Goal: Information Seeking & Learning: Check status

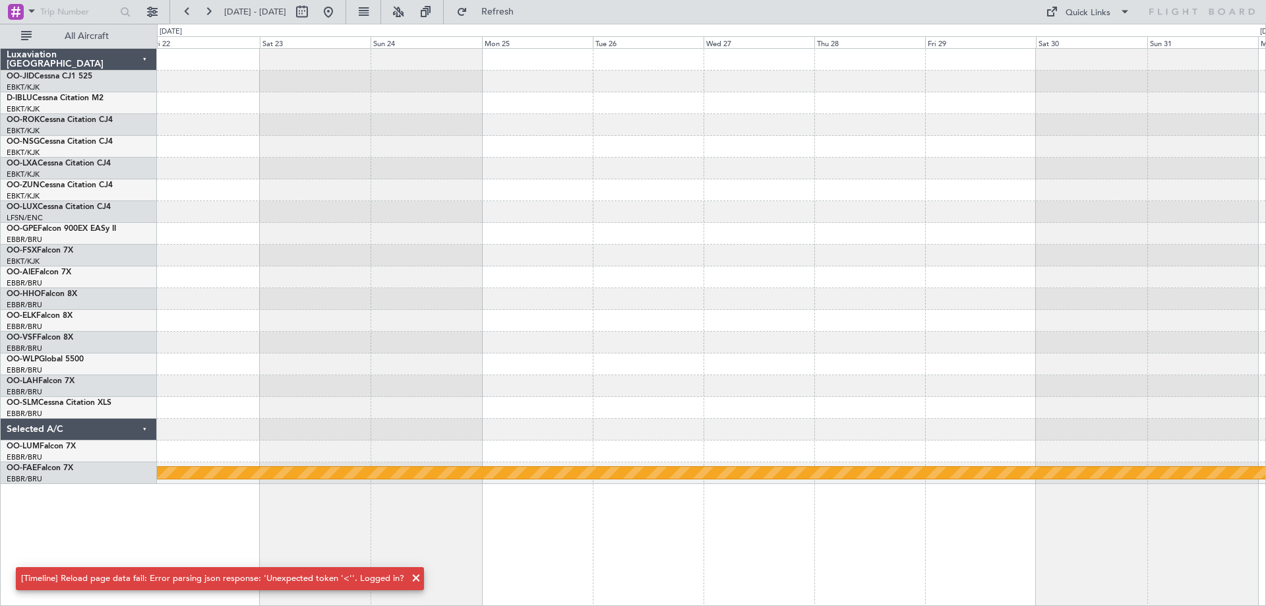
click at [1224, 235] on div "Planned Maint Geneva (Cointrin)" at bounding box center [711, 266] width 1108 height 435
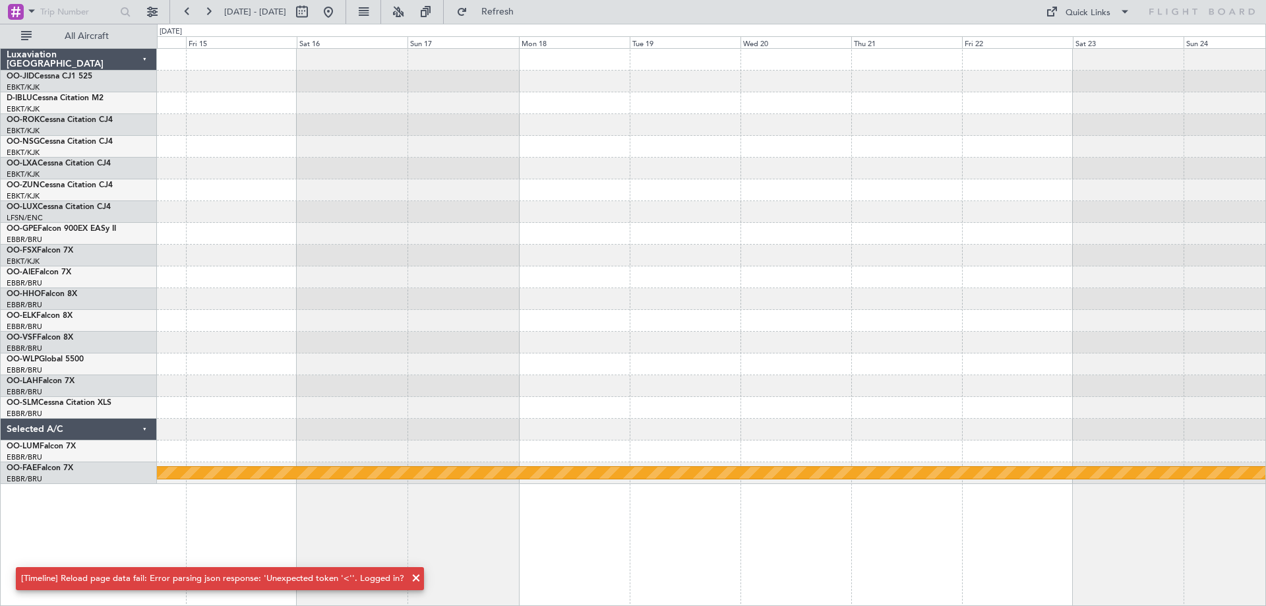
click at [1241, 280] on div "Planned Maint Geneva (Cointrin)" at bounding box center [711, 266] width 1108 height 435
click at [1144, 301] on div "Planned Maint Geneva (Cointrin)" at bounding box center [711, 266] width 1108 height 435
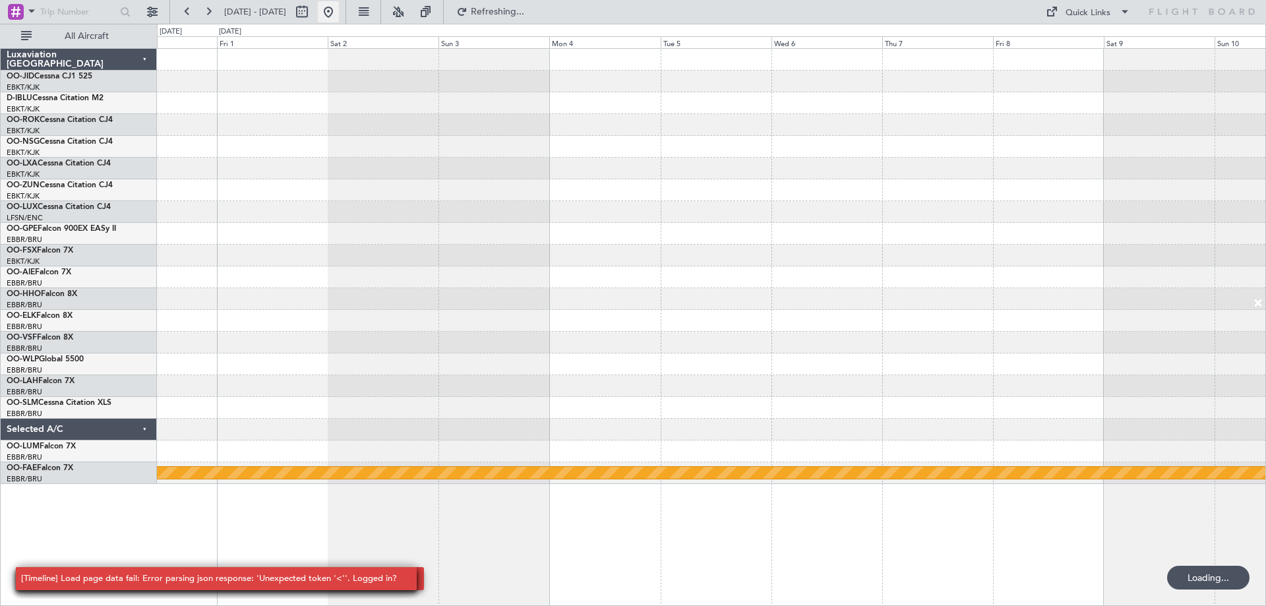
click at [339, 1] on button at bounding box center [328, 11] width 21 height 21
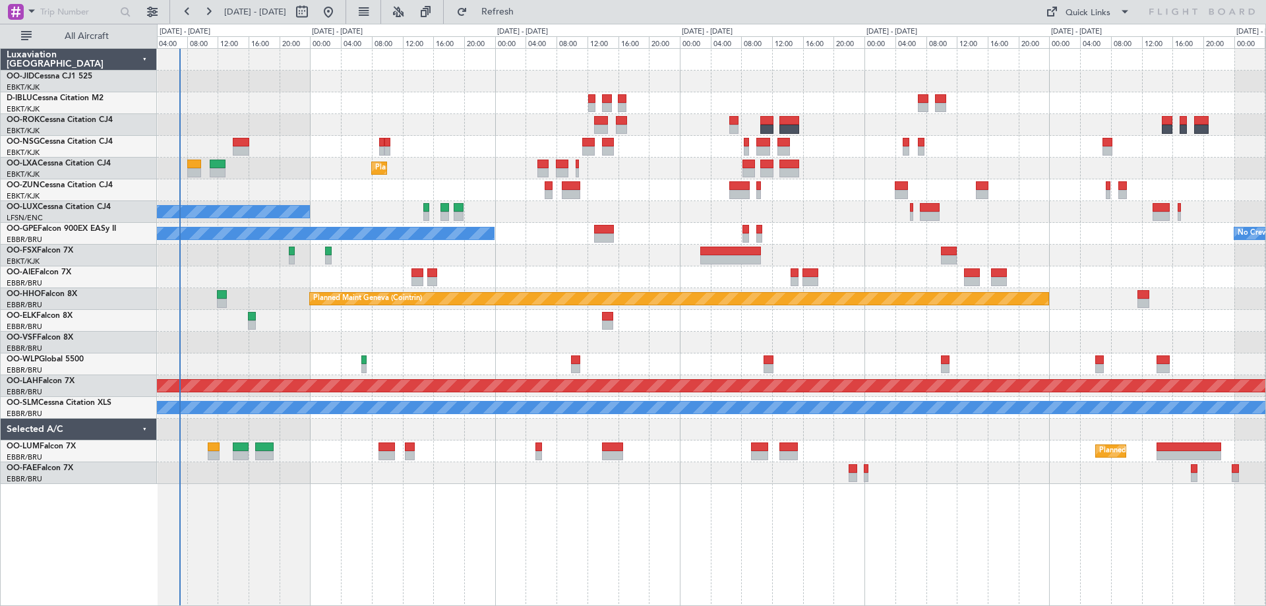
click at [488, 521] on div "Planned Maint Kortrijk-[GEOGRAPHIC_DATA] No Crew [PERSON_NAME] ([PERSON_NAME]) …" at bounding box center [711, 327] width 1109 height 558
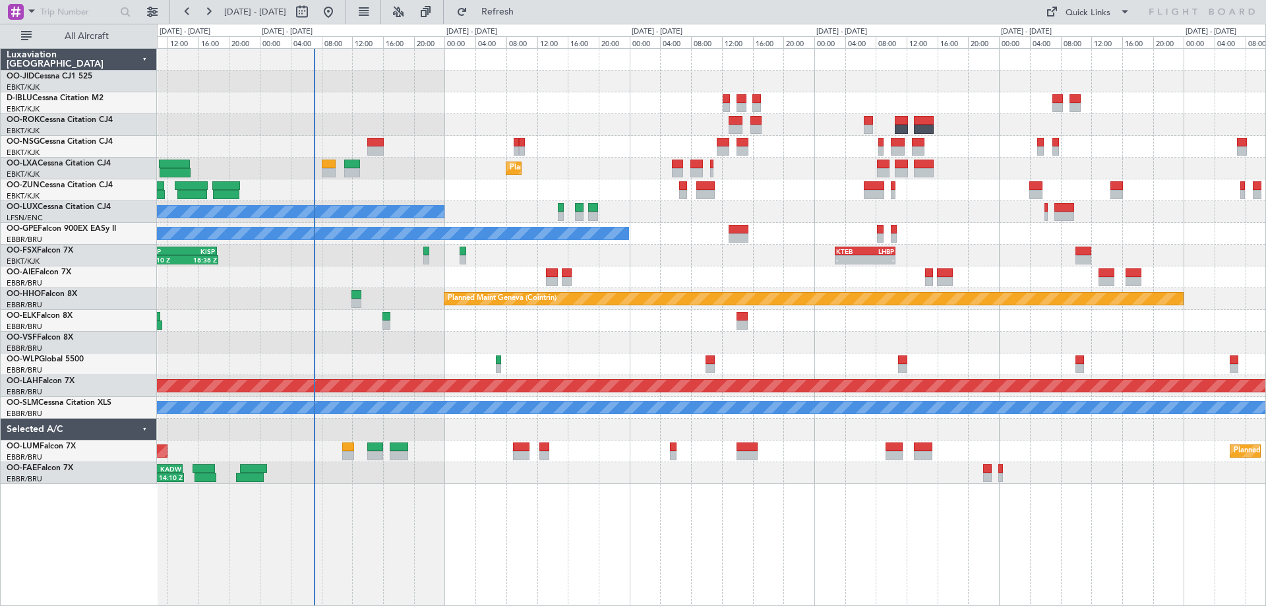
click at [481, 214] on div "Planned Maint Kortrijk-[GEOGRAPHIC_DATA] AOG Maint [GEOGRAPHIC_DATA] No Crew [P…" at bounding box center [711, 266] width 1108 height 435
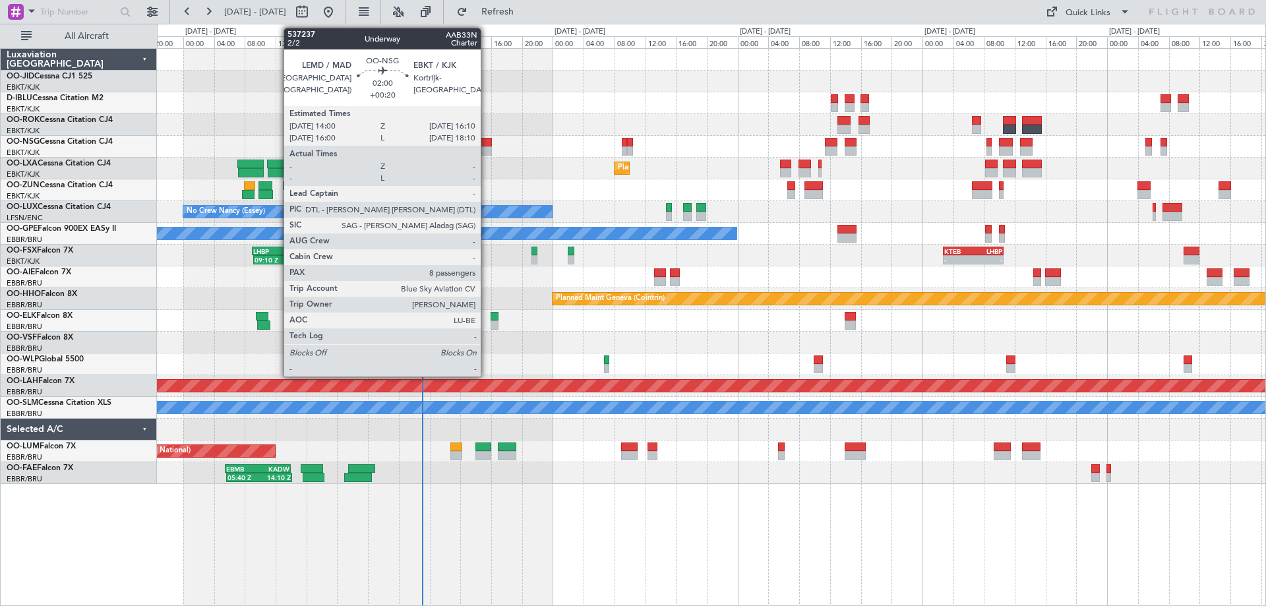
click at [487, 144] on div at bounding box center [483, 142] width 17 height 9
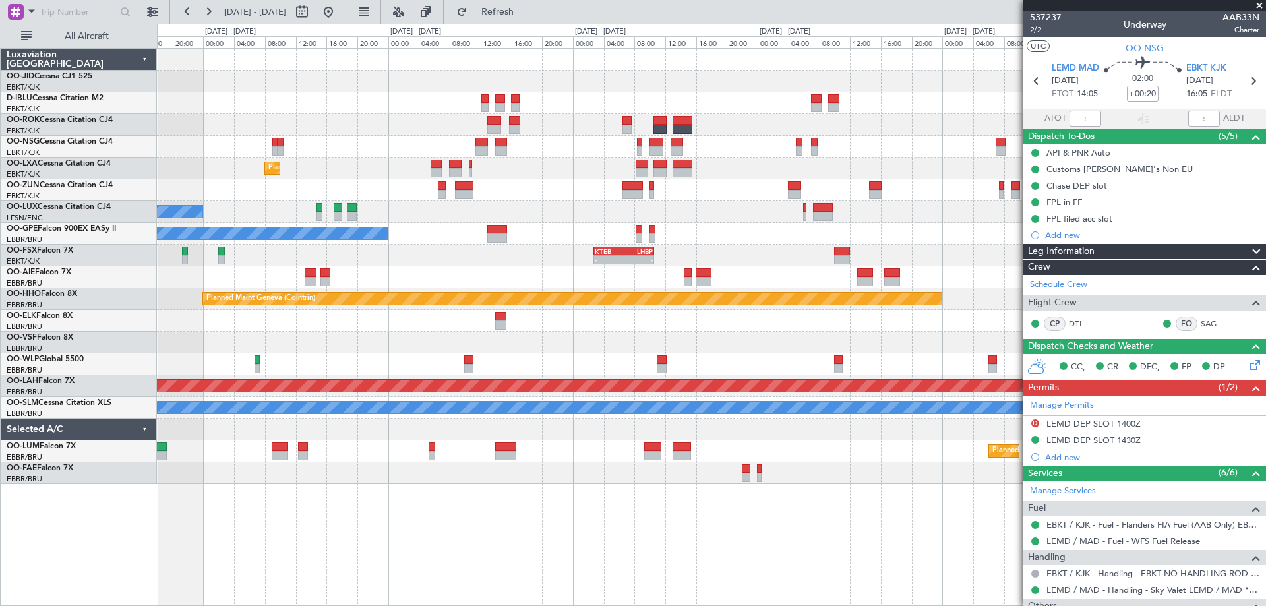
click at [540, 230] on div "Planned Maint Kortrijk-Wevelgem No Crew Nancy (Essey) No Crew Malaga No Crew Br…" at bounding box center [711, 266] width 1108 height 435
click at [496, 171] on div "Planned Maint Kortrijk-Wevelgem No Crew Nancy (Essey) No Crew Malaga No Crew Br…" at bounding box center [711, 266] width 1108 height 435
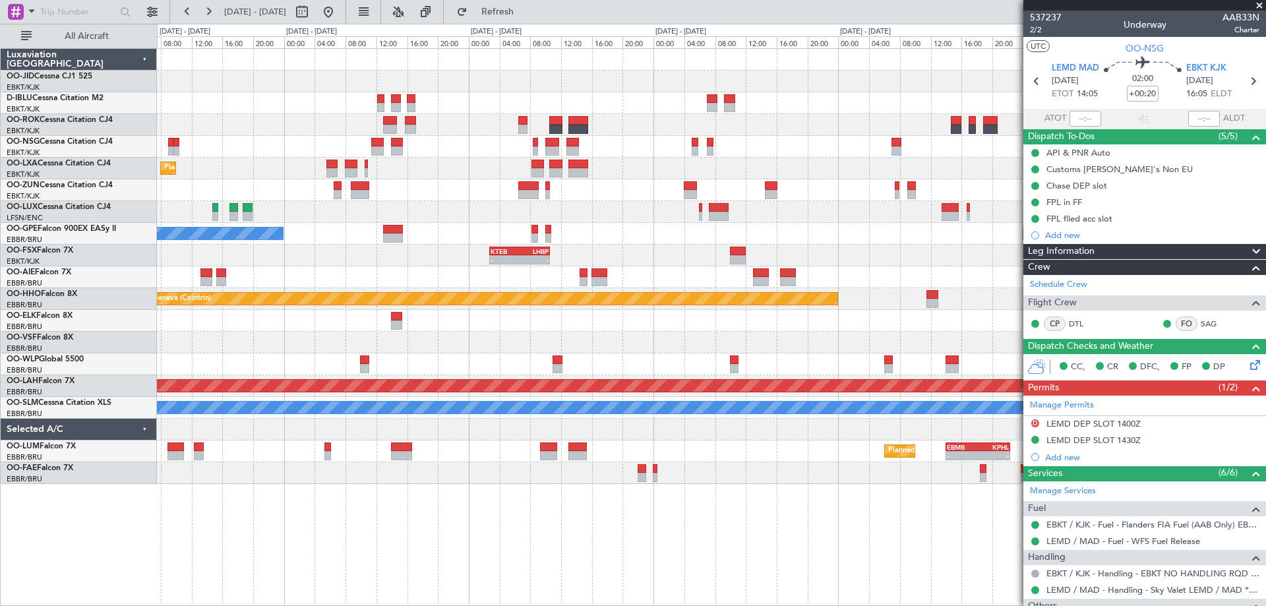
click at [427, 202] on div "Planned Maint Kortrijk-Wevelgem No Crew Nancy (Essey) No Crew Malaga No Crew Br…" at bounding box center [711, 266] width 1108 height 435
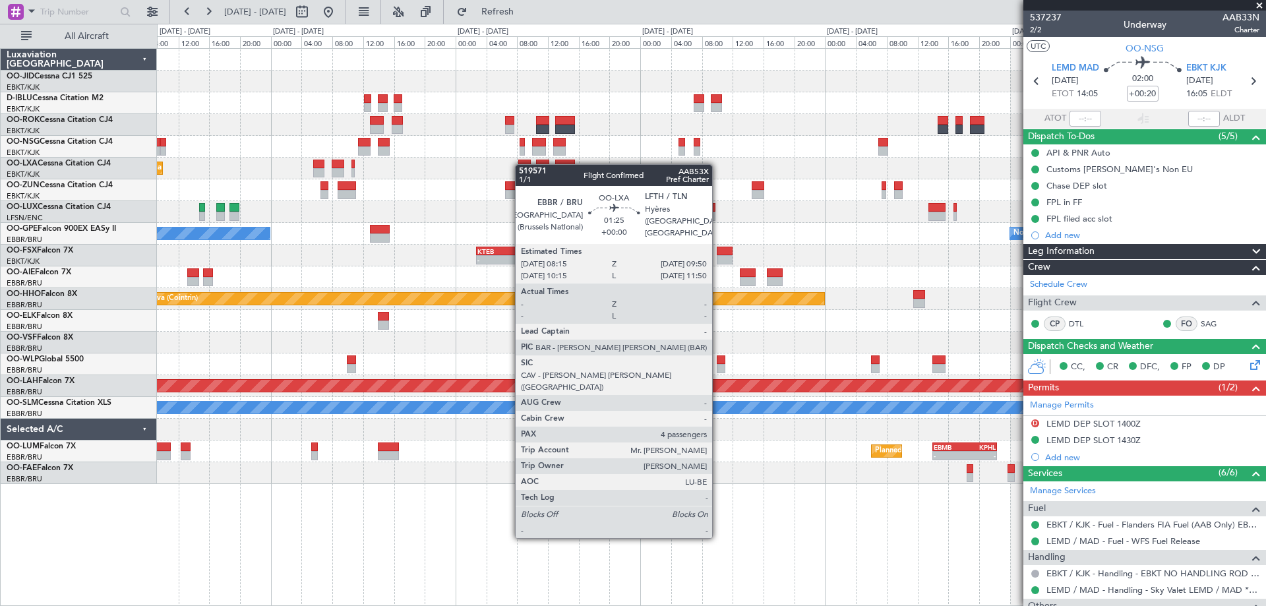
click at [518, 165] on div "Planned Maint Kortrijk-Wevelgem No Crew Nancy (Essey) No Crew Malaga No Crew Br…" at bounding box center [711, 266] width 1108 height 435
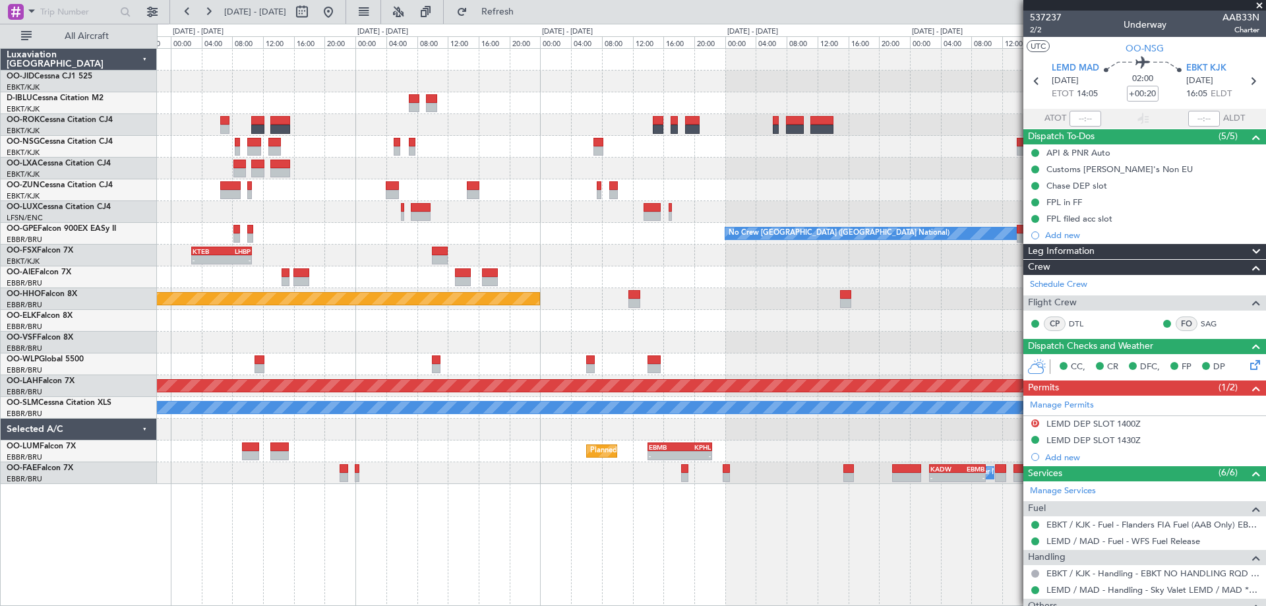
click at [681, 258] on div "- - KTEB 02:45 Z LHBP 10:35 Z - - LIMC 09:00 Z KTEB 17:40 Z" at bounding box center [711, 256] width 1108 height 22
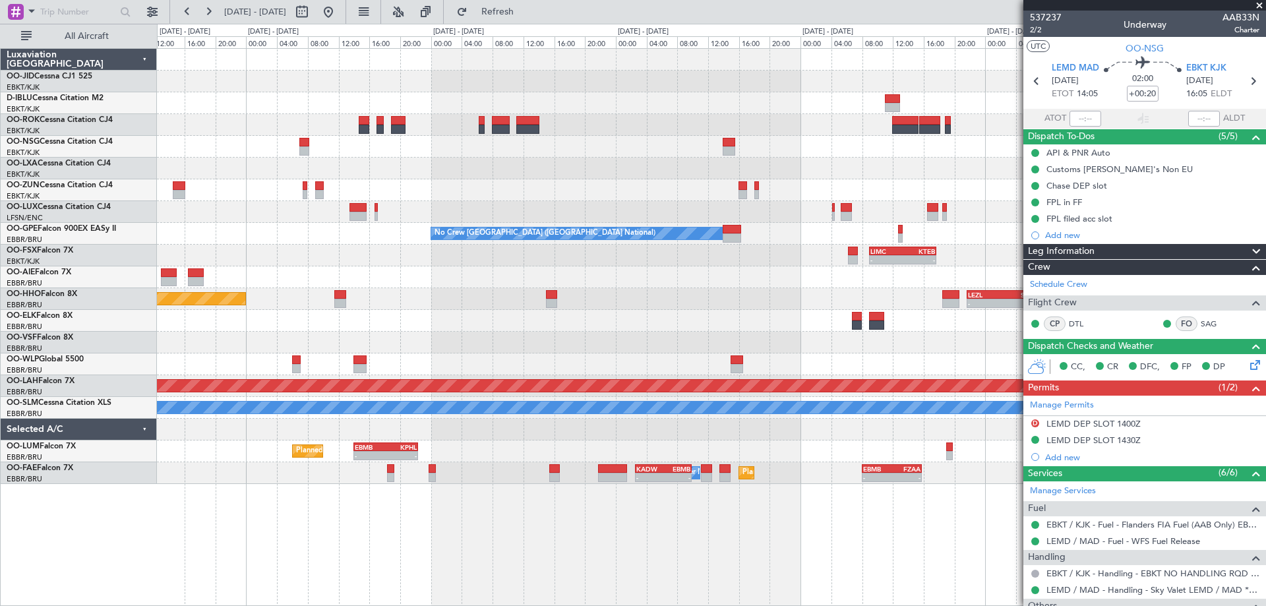
click at [568, 168] on div "No Crew Kortrijk-Wevelgem No Crew Brussels (Brussels National) - - LIMC 09:00 Z…" at bounding box center [711, 266] width 1108 height 435
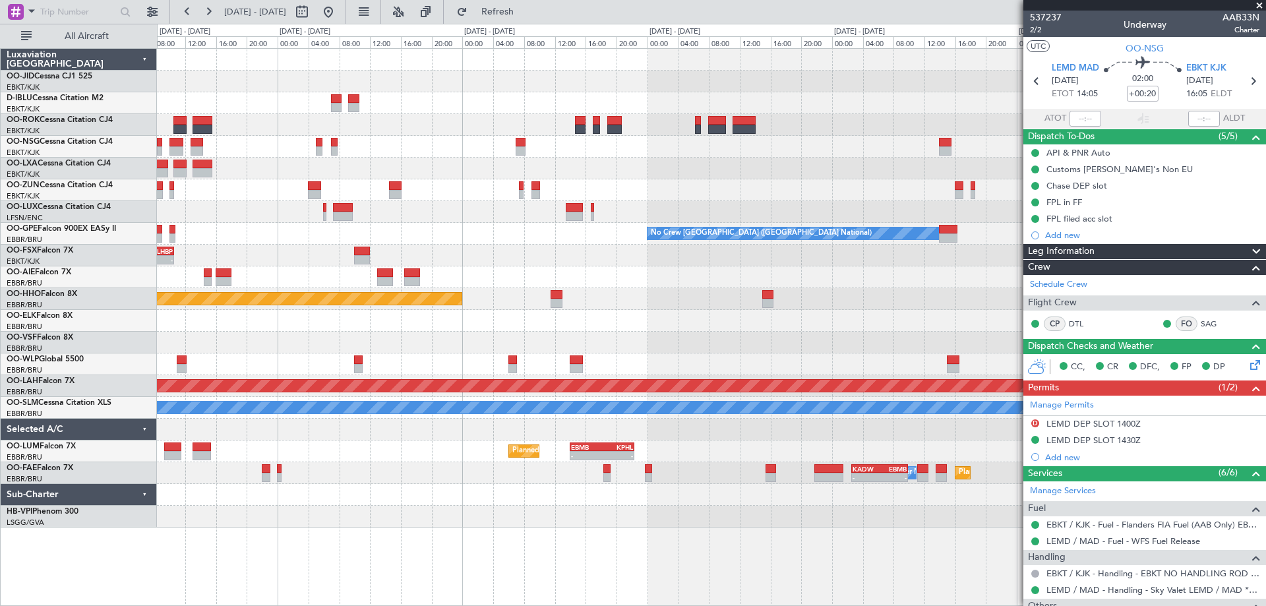
click at [647, 185] on div "No Crew Brussels (Brussels National) No Crew Malaga - - LIMC 09:00 Z KTEB 17:40…" at bounding box center [711, 288] width 1108 height 479
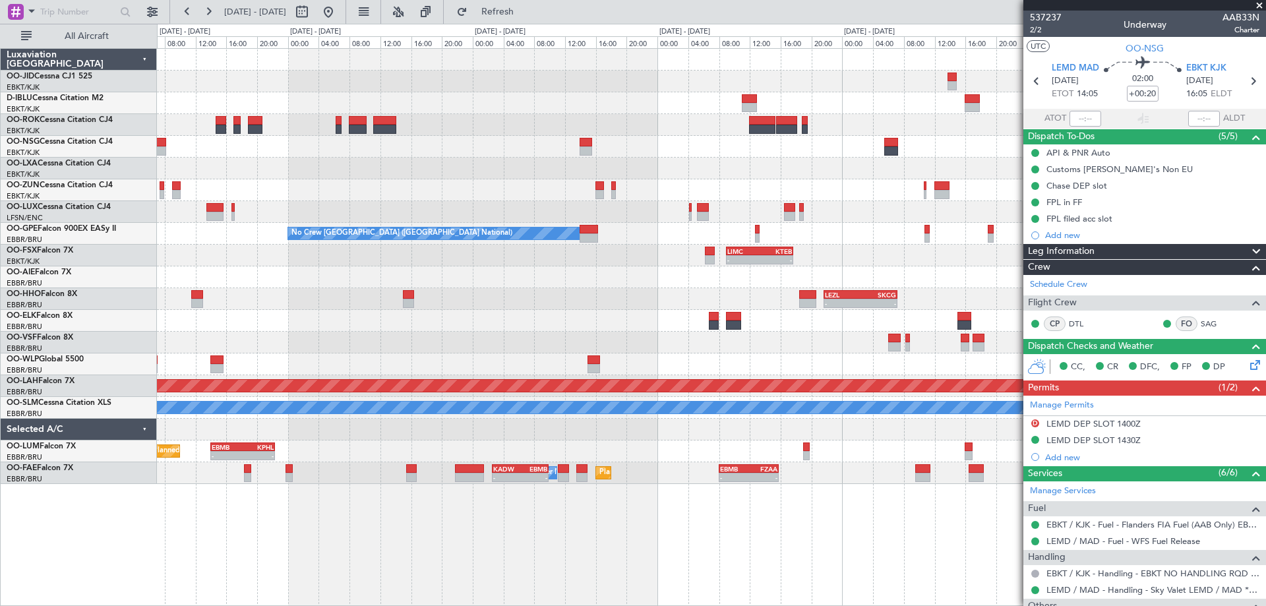
click at [347, 223] on div "No Crew Kortrijk-Wevelgem No Crew Brussels (Brussels National) No Crew Brussels…" at bounding box center [711, 266] width 1108 height 435
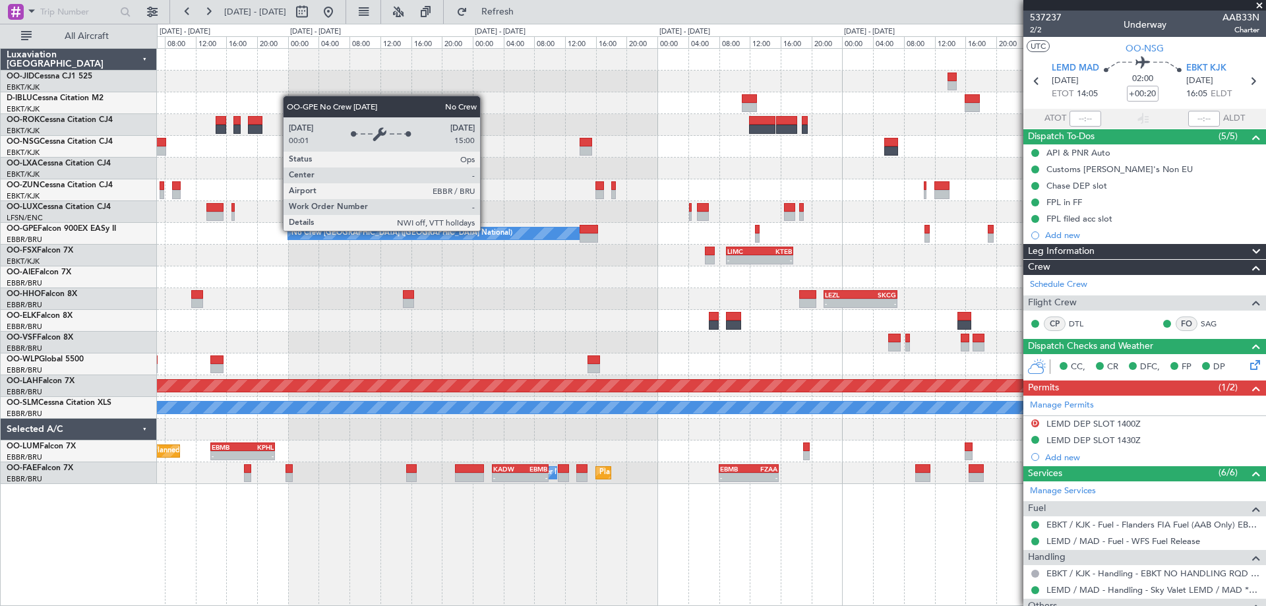
click at [384, 218] on div "No Crew Kortrijk-Wevelgem No Crew Brussels (Brussels National) No Crew Brussels…" at bounding box center [711, 266] width 1108 height 435
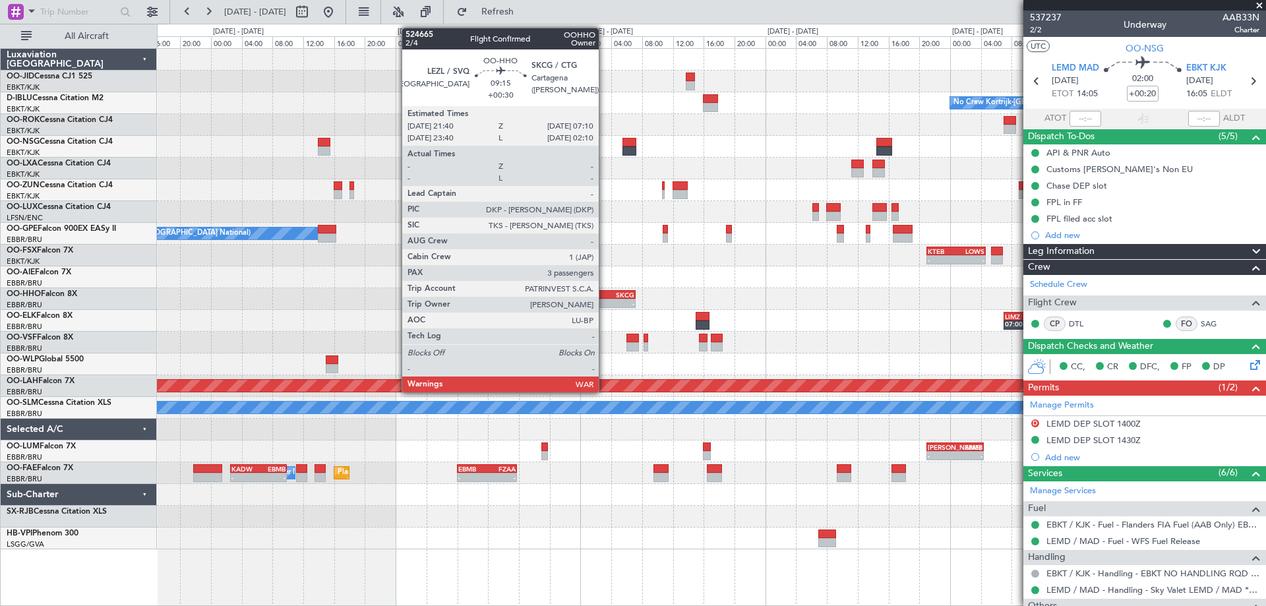
click at [605, 305] on div "-" at bounding box center [617, 303] width 36 height 8
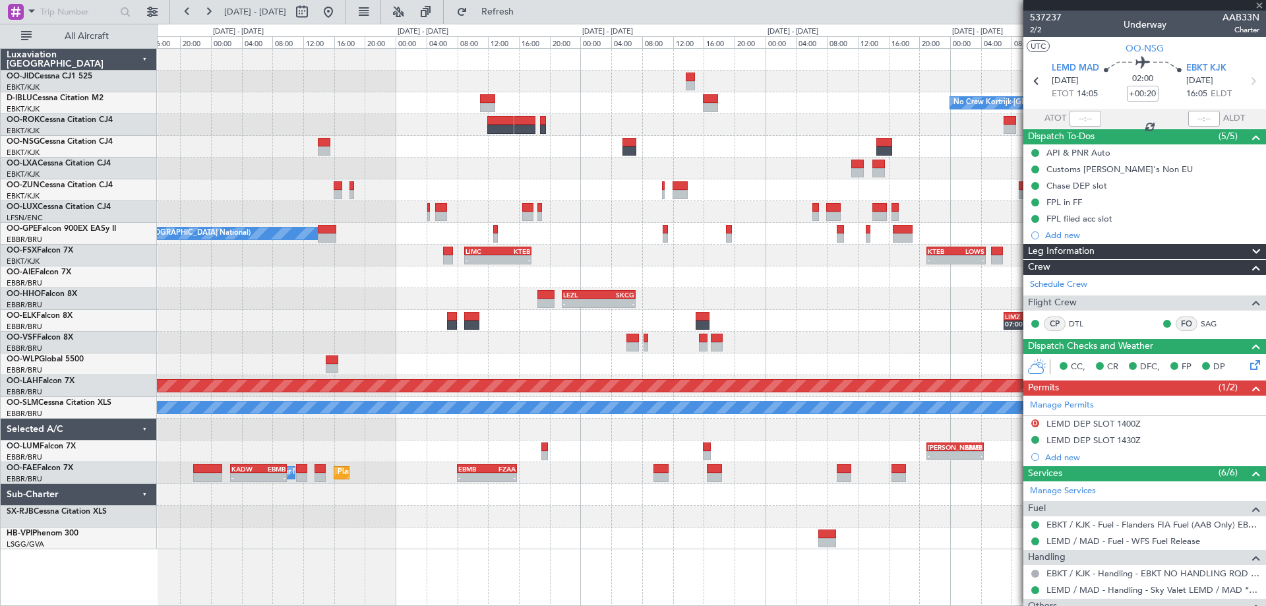
type input "+00:30"
type input "3"
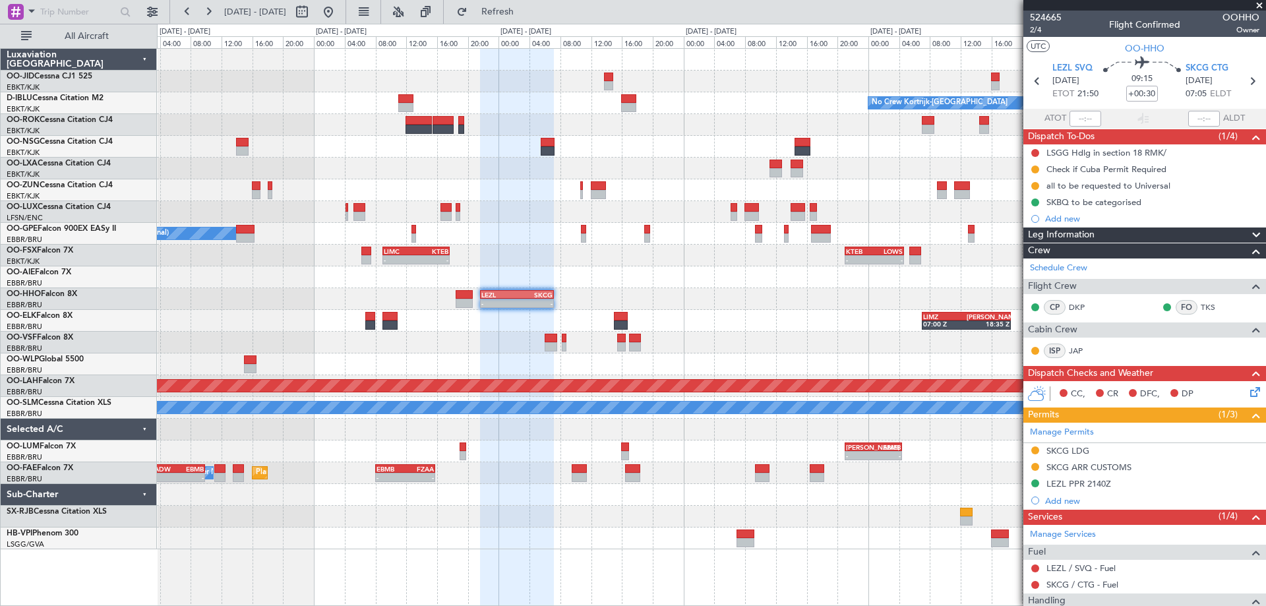
click at [659, 333] on div "No Crew Kortrijk-Wevelgem No Crew Brussels (Brussels National) No Crew Brussels…" at bounding box center [711, 299] width 1108 height 500
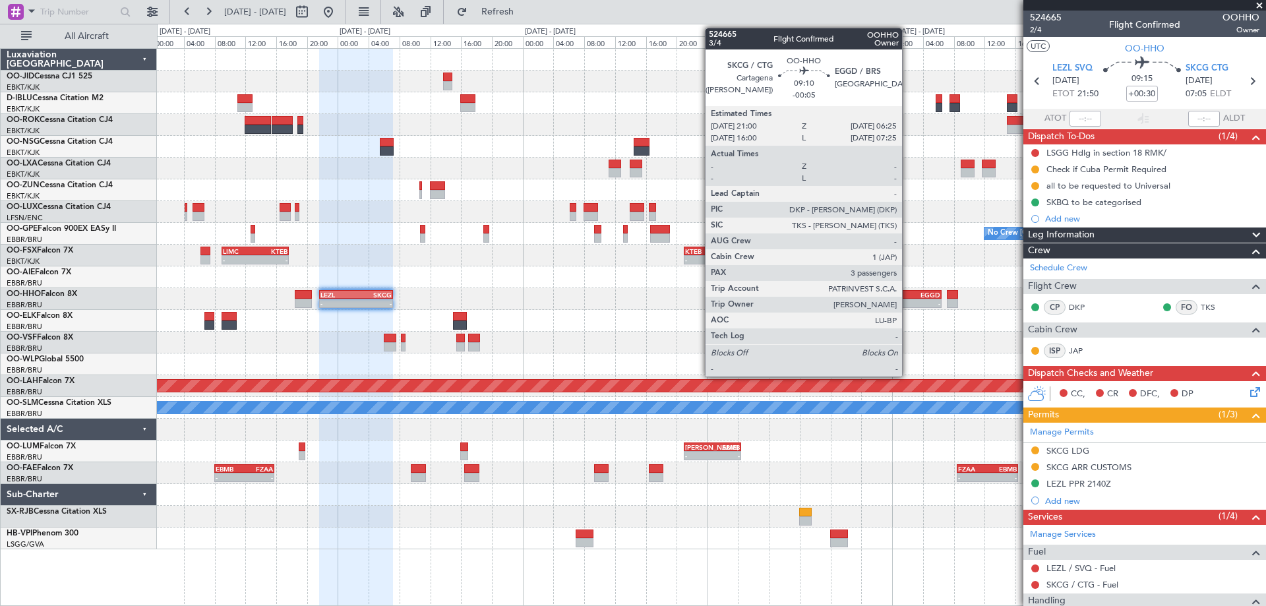
click at [908, 301] on div "-" at bounding box center [922, 303] width 35 height 8
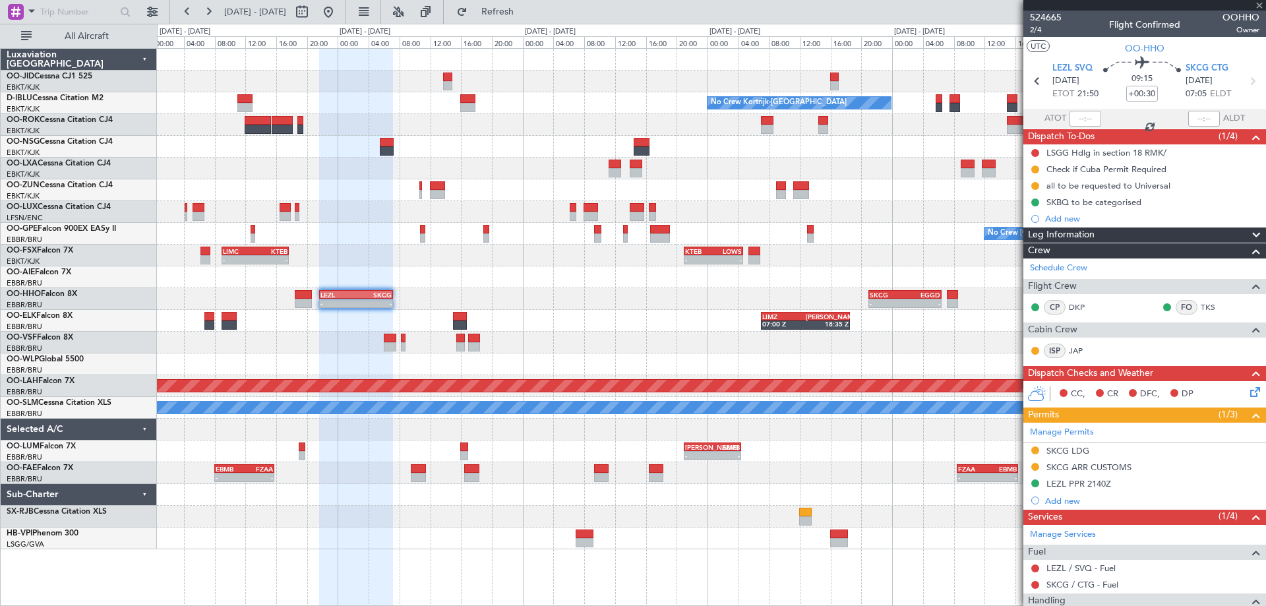
type input "-00:05"
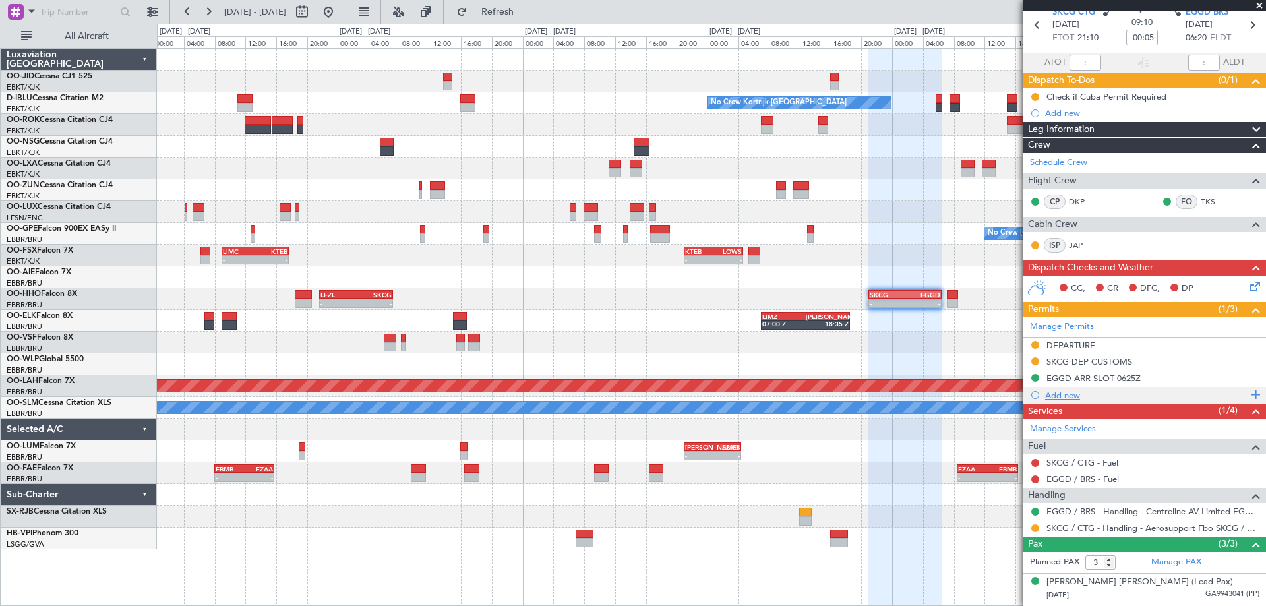
scroll to position [112, 0]
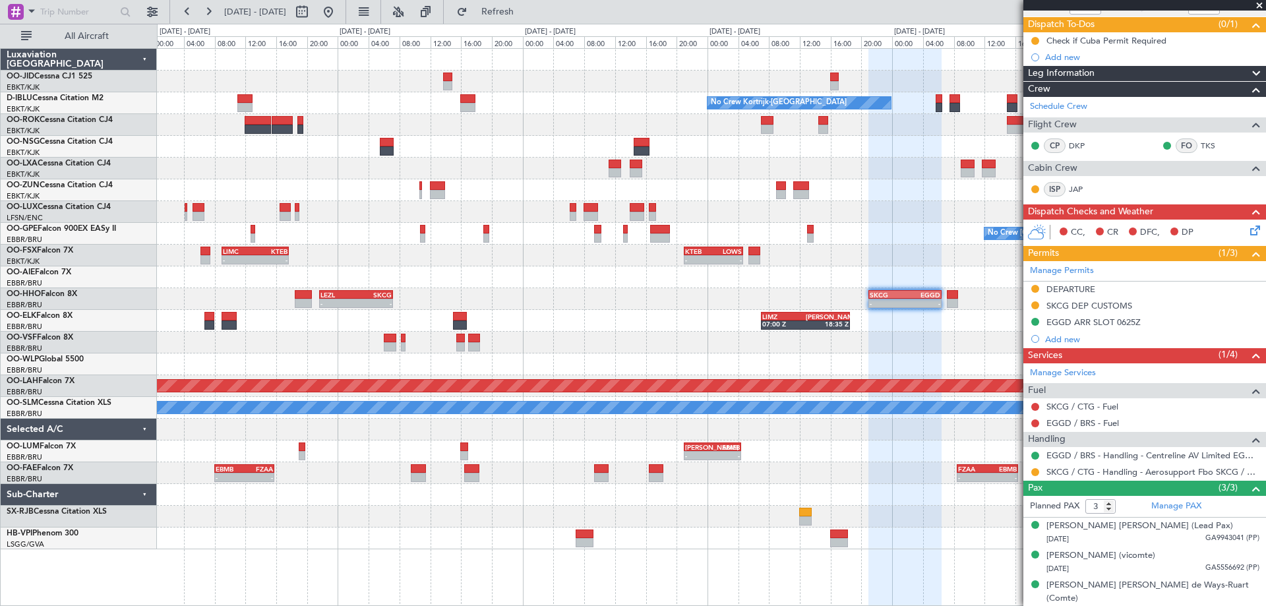
click at [382, 486] on div "No Crew Kortrijk-Wevelgem No Crew Brussels (Brussels National) No Crew Brussels…" at bounding box center [711, 299] width 1108 height 500
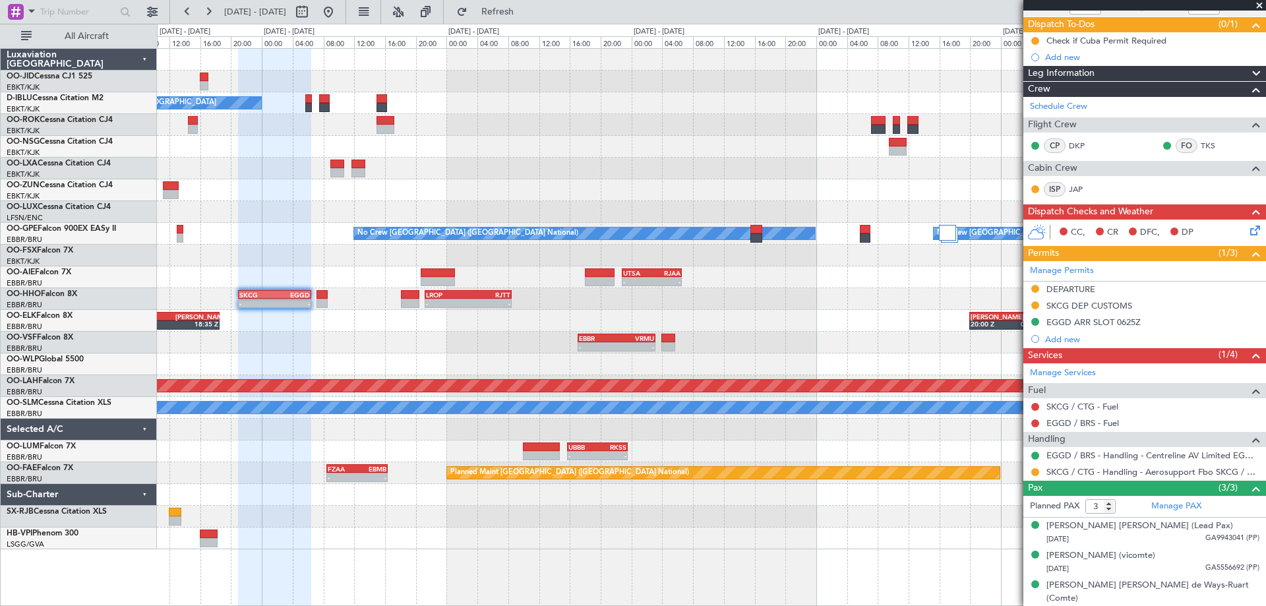
click at [712, 438] on div "No Crew Kortrijk-Wevelgem No Crew Brussels (Brussels National) No Crew Brussels…" at bounding box center [711, 299] width 1108 height 500
click at [472, 552] on div "No Crew Kortrijk-Wevelgem No Crew Brussels (Brussels National) Planned Maint Nu…" at bounding box center [711, 327] width 1109 height 558
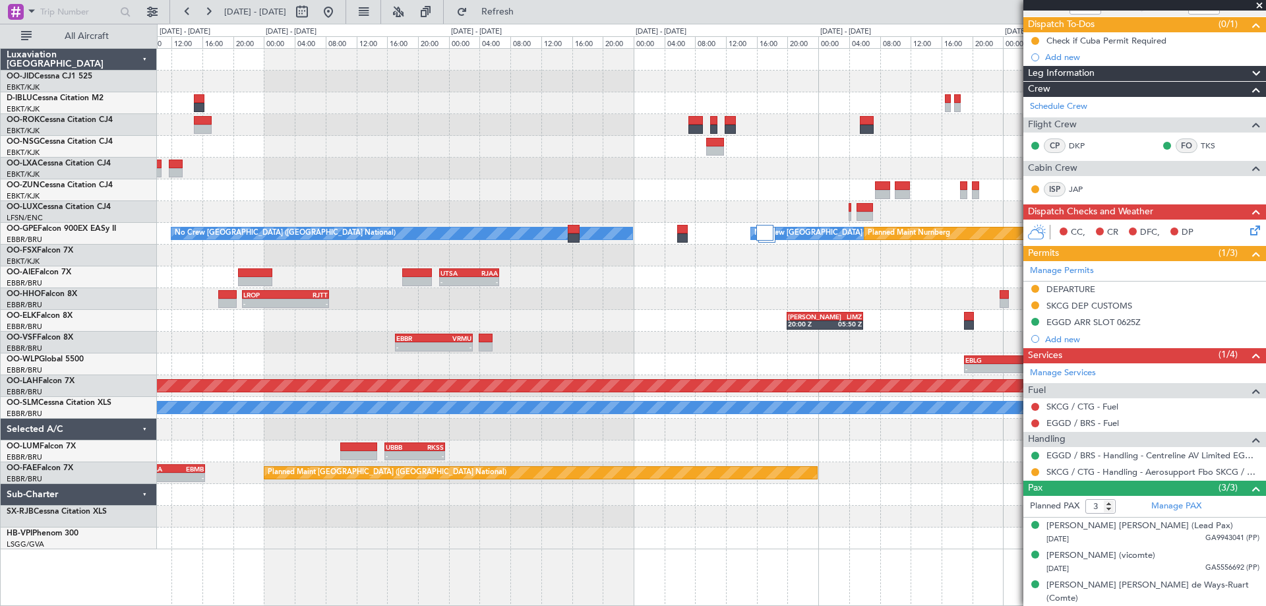
click at [438, 239] on div "No Crew No Crew Kortrijk-Wevelgem No Crew No Crew Brussels (Brussels National) …" at bounding box center [711, 299] width 1108 height 500
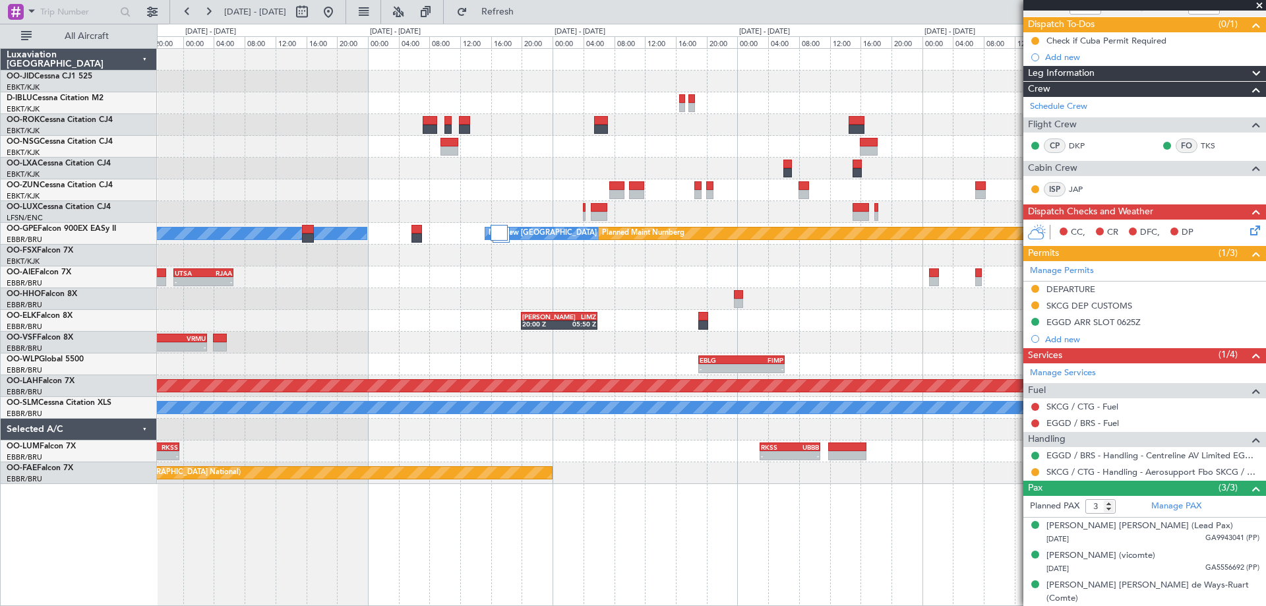
click at [242, 220] on div "No Crew No Crew No Crew Brussels (Brussels National) No Crew Brussels (Brussels…" at bounding box center [711, 266] width 1108 height 435
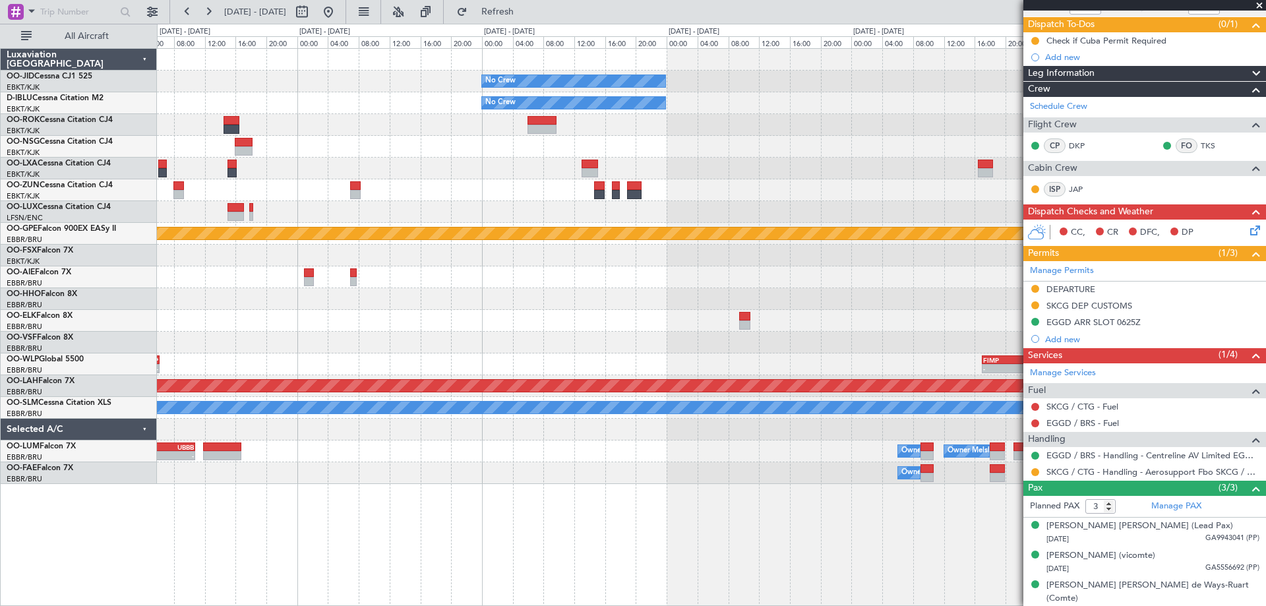
click at [405, 345] on div "No Crew No Crew Planned Maint Paris (Le Bourget) No Crew Brussels (Brussels Nat…" at bounding box center [711, 266] width 1108 height 435
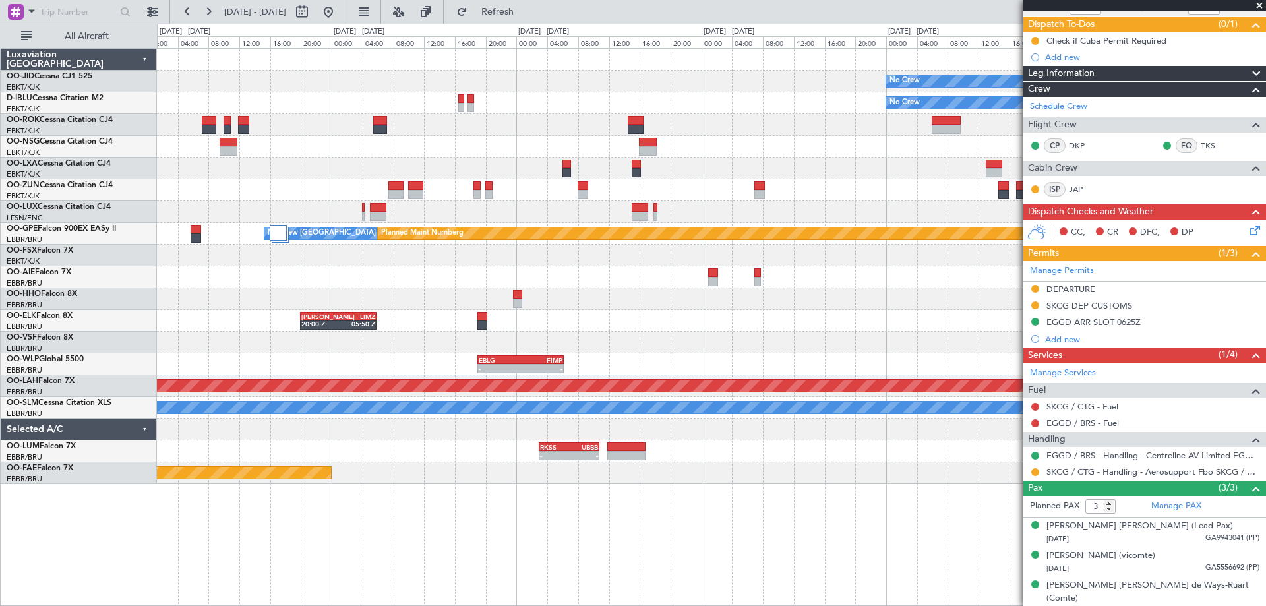
click at [814, 349] on div "- - EBBR 17:05 Z VRMU 03:10 Z" at bounding box center [711, 343] width 1108 height 22
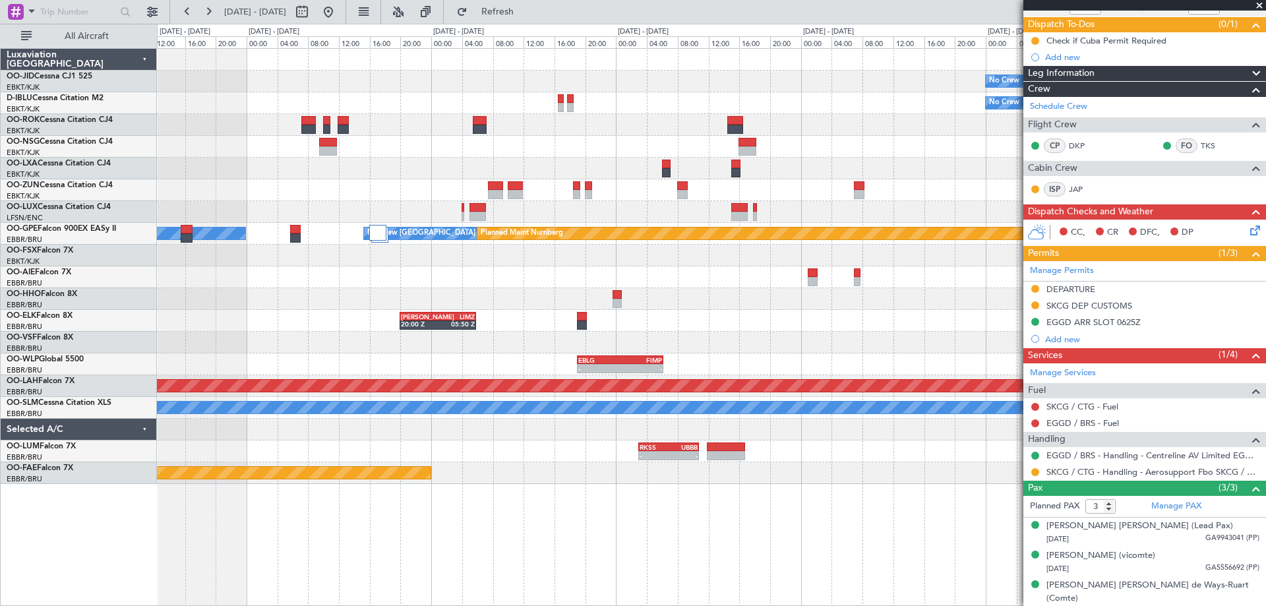
click at [683, 318] on div "No Crew No Crew No Crew Brussels (Brussels National) Planned Maint Nurnberg No …" at bounding box center [711, 266] width 1108 height 435
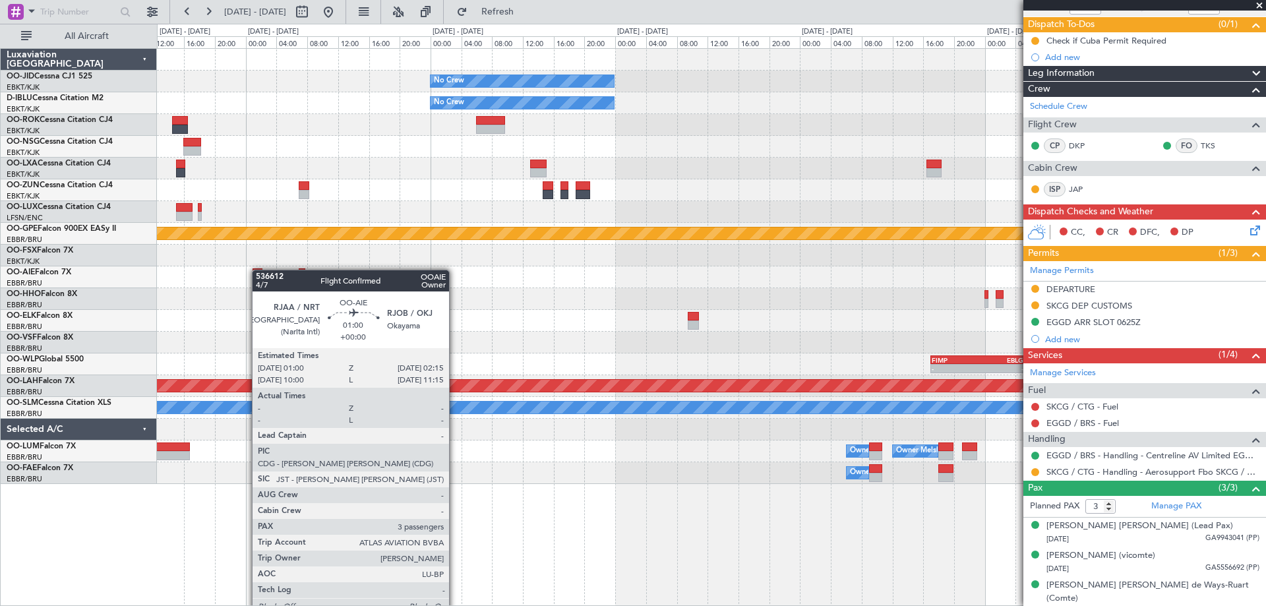
click at [258, 270] on div "- - RJBE 07:45 Z UBBB 19:00 Z" at bounding box center [711, 277] width 1108 height 22
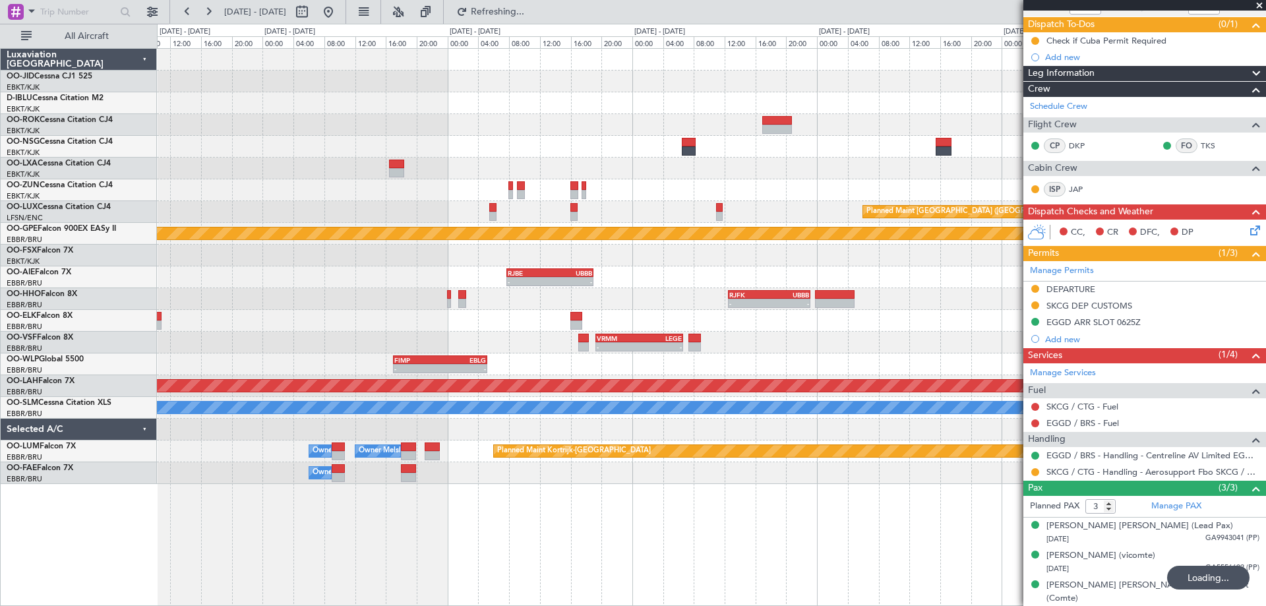
click at [111, 310] on div "No Crew No Crew Planned Maint Paris (Le Bourget) No Crew Brussels (Brussels Nat…" at bounding box center [633, 315] width 1266 height 582
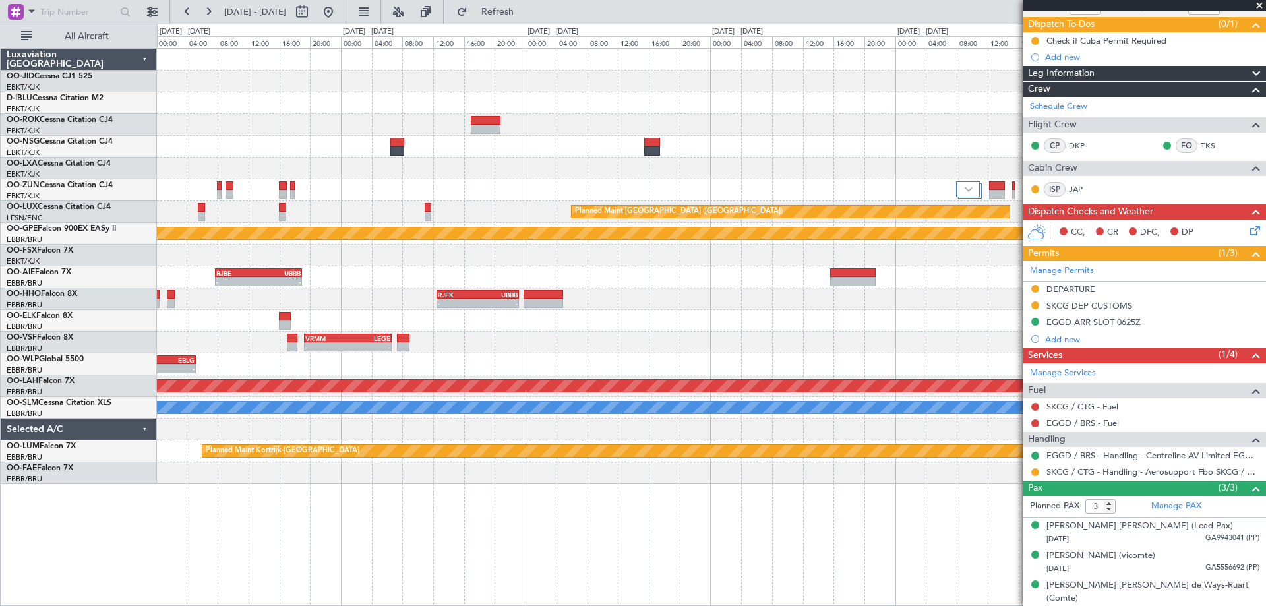
click at [541, 136] on div "Planned Maint Paris (Le Bourget) Planned Maint Nurnberg No Crew Brussels (Bruss…" at bounding box center [711, 266] width 1108 height 435
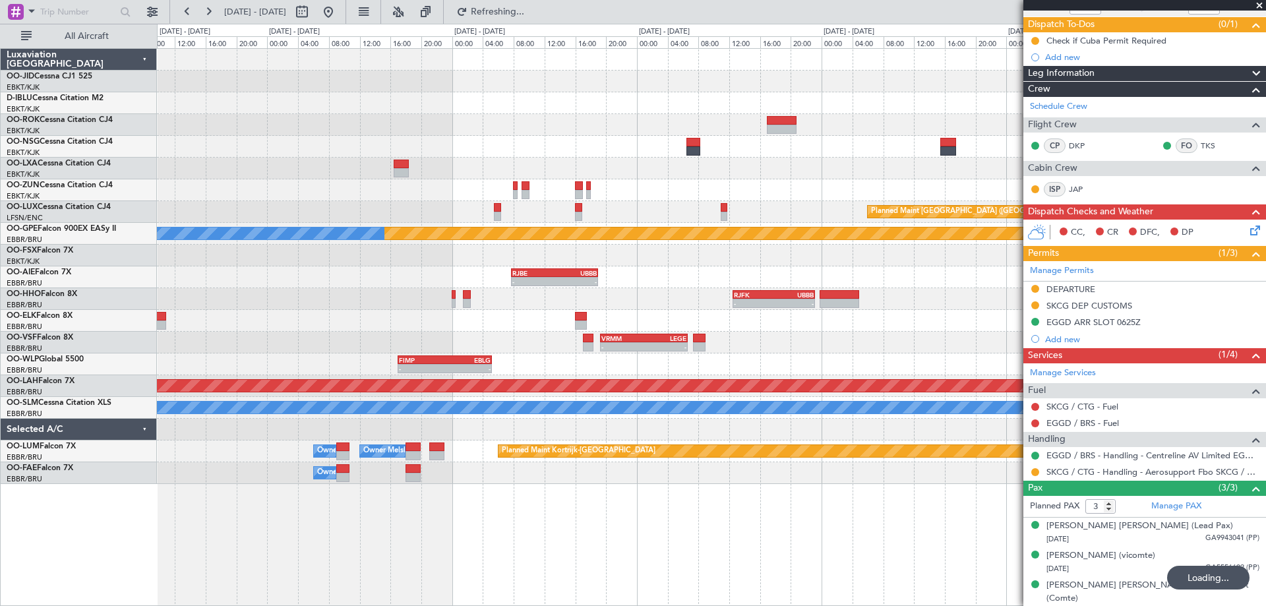
click at [669, 402] on div "No Crew No Crew Planned Maint Paris (Le Bourget) Planned Maint Nurnberg No Crew…" at bounding box center [711, 266] width 1108 height 435
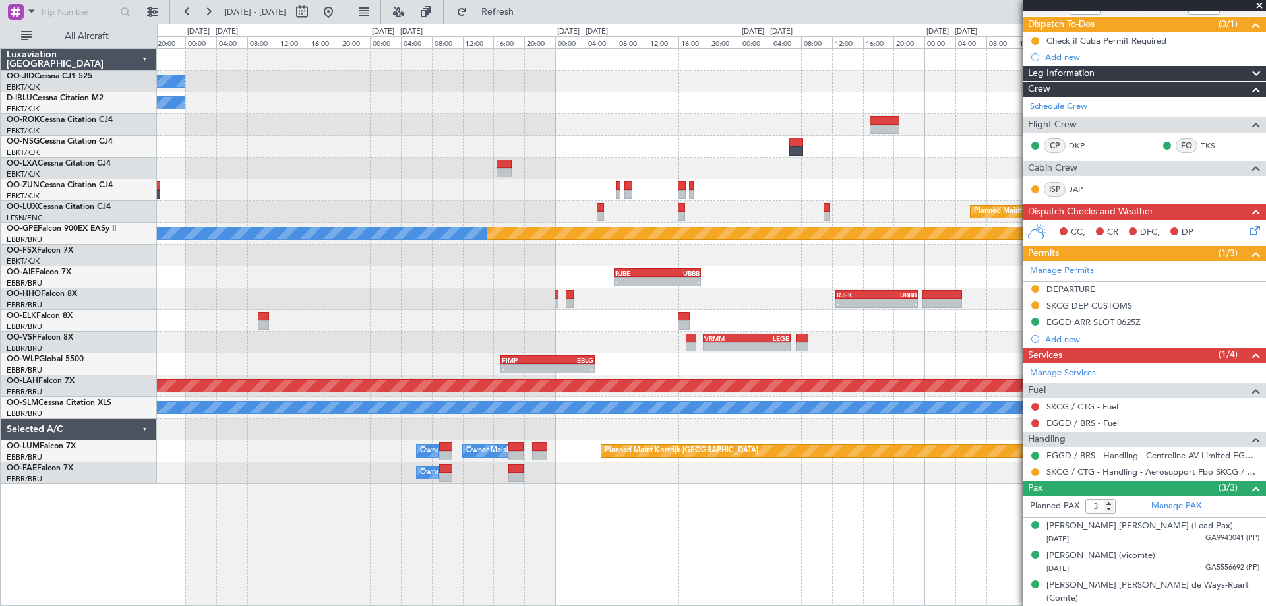
click at [566, 540] on div "No Crew No Crew Planned Maint Paris (Le Bourget) Planned Maint Nurnberg No Crew…" at bounding box center [711, 327] width 1109 height 558
click at [339, 16] on button at bounding box center [328, 11] width 21 height 21
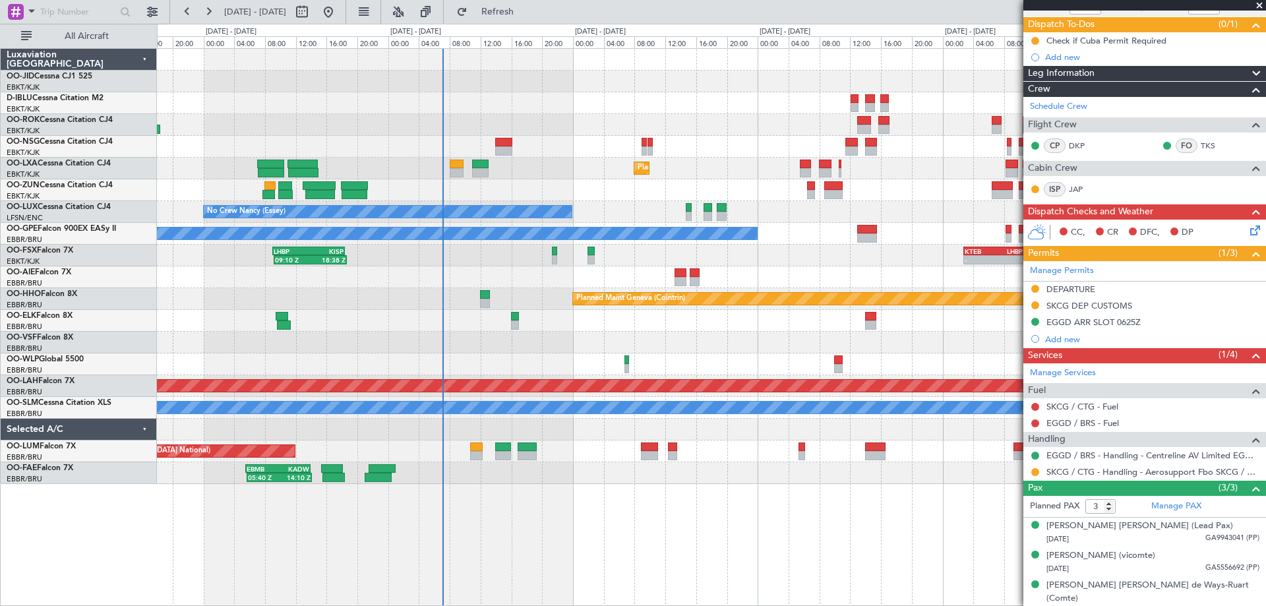
click at [601, 531] on div "AOG Maint Kortrijk-Wevelgem Planned Maint Kortrijk-Wevelgem AOG Maint Rimini No…" at bounding box center [711, 327] width 1109 height 558
click at [502, 501] on div "AOG Maint Kortrijk-Wevelgem Planned Maint Kortrijk-Wevelgem AOG Maint Rimini No…" at bounding box center [711, 327] width 1109 height 558
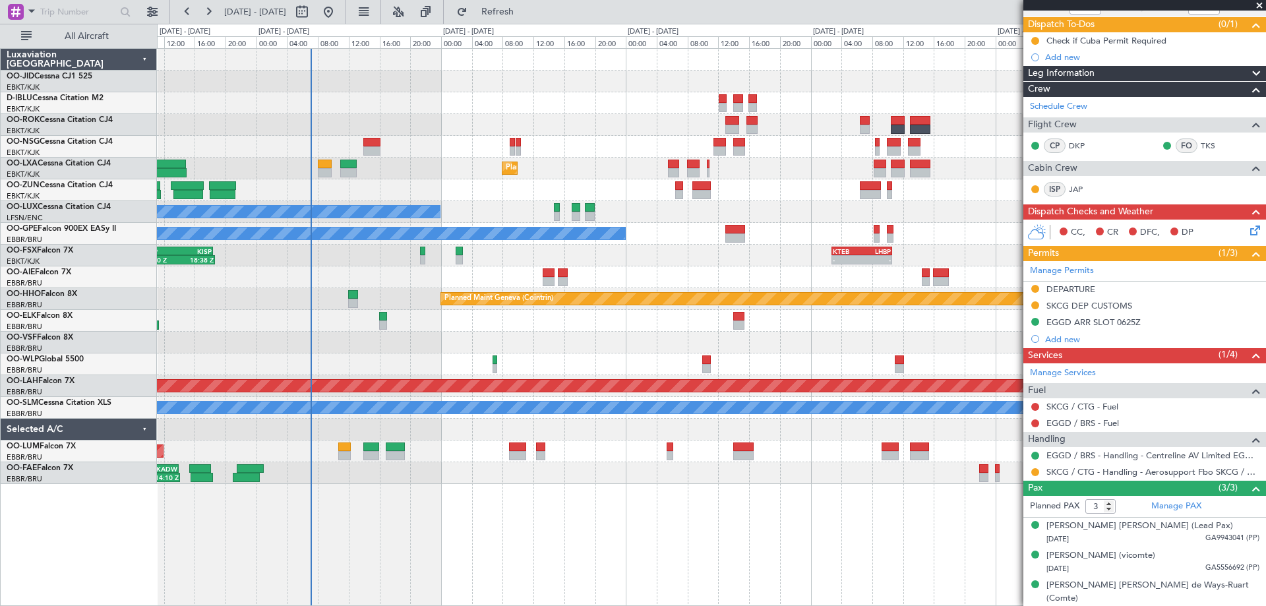
click at [564, 166] on div "Planned Maint Kortrijk-Wevelgem AOG Maint Rimini" at bounding box center [711, 169] width 1108 height 22
